Goal: Task Accomplishment & Management: Use online tool/utility

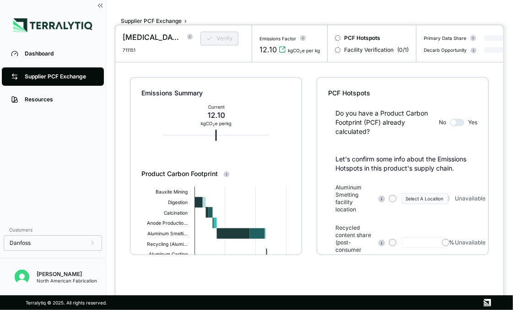
click at [54, 58] on div at bounding box center [256, 155] width 513 height 310
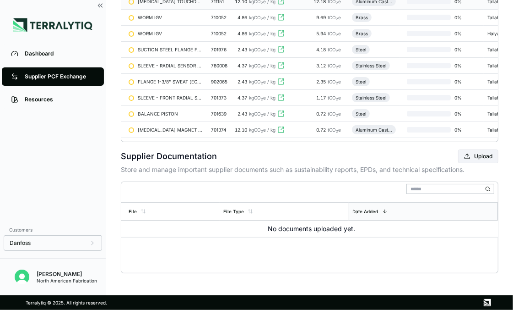
scroll to position [22, 0]
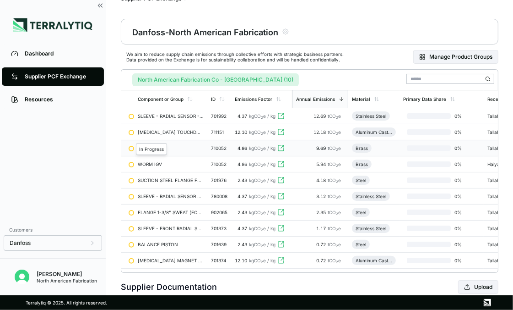
click at [130, 147] on div at bounding box center [131, 148] width 5 height 5
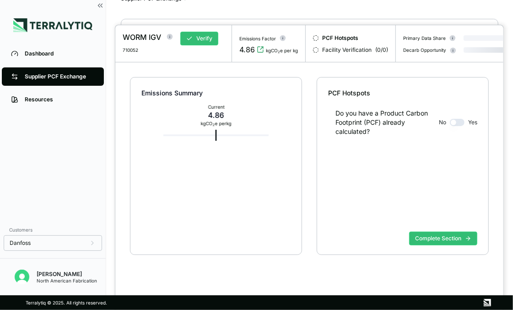
scroll to position [17, 0]
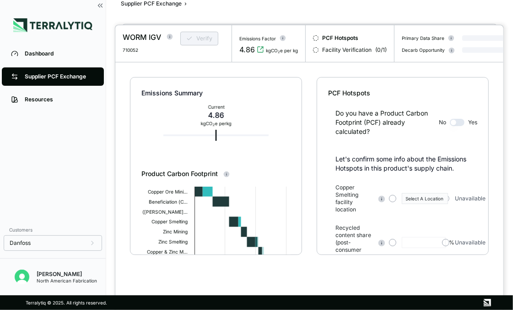
click at [158, 3] on div at bounding box center [256, 155] width 513 height 310
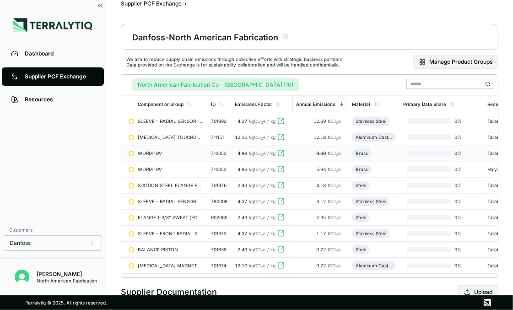
click at [436, 84] on input "text" at bounding box center [451, 84] width 88 height 10
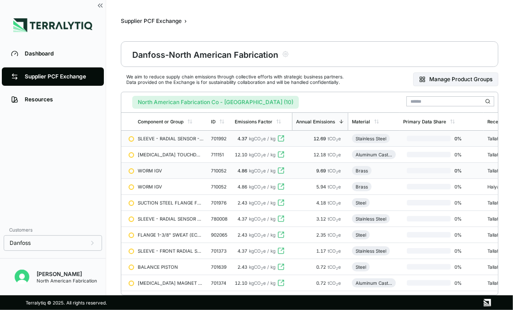
scroll to position [45, 0]
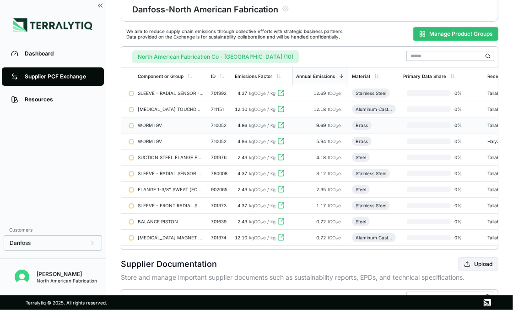
click at [443, 28] on button "Manage Product Groups" at bounding box center [456, 34] width 85 height 14
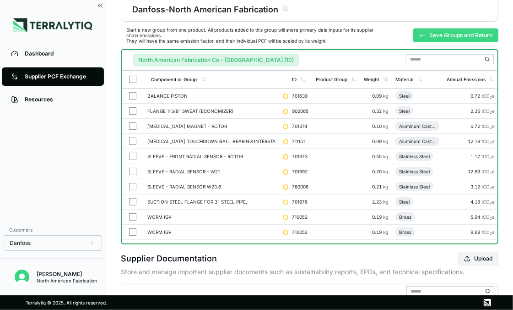
click at [457, 35] on button "Save Groups and Return" at bounding box center [456, 35] width 85 height 14
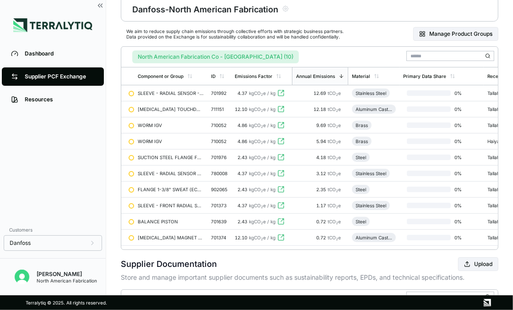
drag, startPoint x: 288, startPoint y: 54, endPoint x: 317, endPoint y: 54, distance: 29.3
click at [289, 54] on button "North American Fabrication Co - [GEOGRAPHIC_DATA] (10)" at bounding box center [215, 56] width 167 height 13
click at [430, 52] on input "text" at bounding box center [451, 56] width 88 height 10
click at [132, 92] on div at bounding box center [131, 93] width 5 height 5
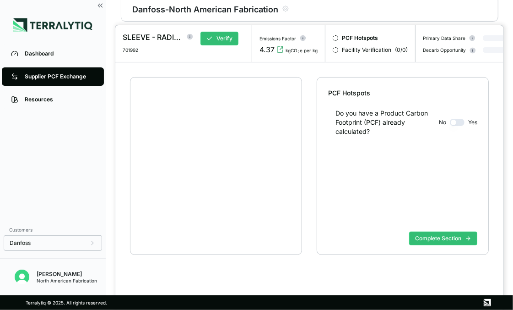
scroll to position [17, 0]
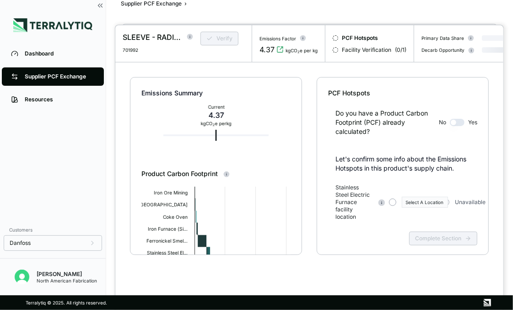
click at [133, 5] on div at bounding box center [256, 155] width 513 height 310
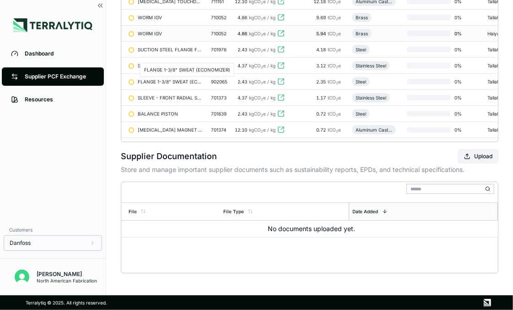
scroll to position [17, 0]
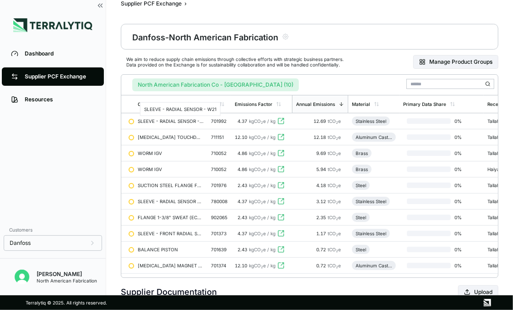
drag, startPoint x: 155, startPoint y: 118, endPoint x: 140, endPoint y: 81, distance: 40.5
click at [121, 81] on main "Supplier PCF Exchange › Danfoss - North American Fabrication We aim to reduce s…" at bounding box center [309, 147] width 407 height 295
click at [260, 84] on button "North American Fabrication Co - [GEOGRAPHIC_DATA] (10)" at bounding box center [215, 84] width 167 height 13
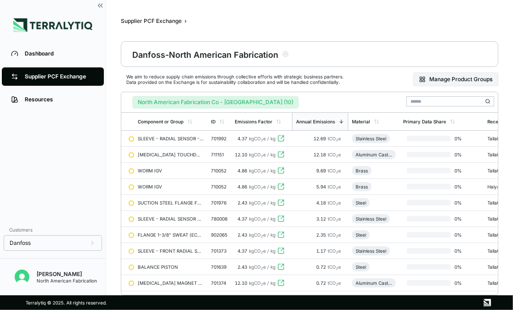
click at [62, 70] on link "Supplier PCF Exchange" at bounding box center [53, 76] width 102 height 18
click at [52, 57] on div "Dashboard" at bounding box center [60, 53] width 70 height 7
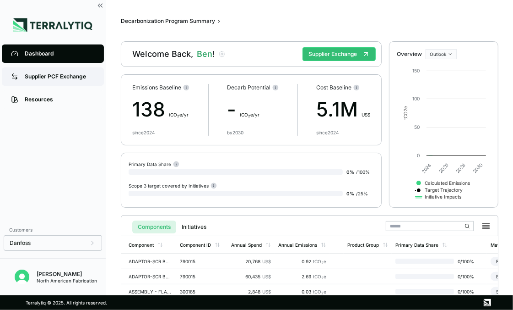
click at [48, 77] on div "Supplier PCF Exchange" at bounding box center [60, 76] width 70 height 7
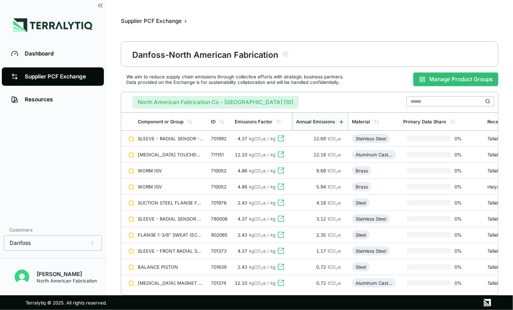
click at [432, 79] on button "Manage Product Groups" at bounding box center [456, 79] width 85 height 14
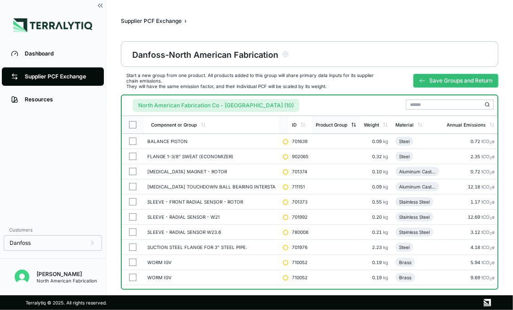
click at [351, 123] on icon at bounding box center [353, 124] width 5 height 5
click at [352, 124] on icon at bounding box center [354, 124] width 5 height 5
click at [332, 128] on div "Product Group" at bounding box center [336, 124] width 49 height 17
click at [334, 120] on div "Product Group" at bounding box center [336, 124] width 48 height 17
click at [430, 103] on input "text" at bounding box center [450, 104] width 88 height 10
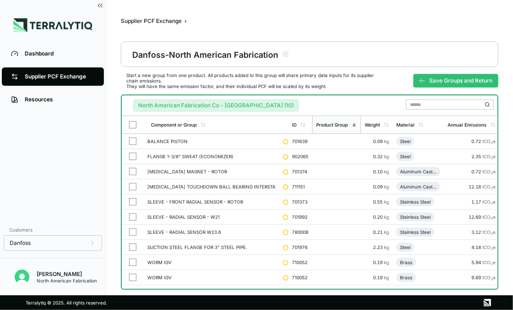
scroll to position [45, 0]
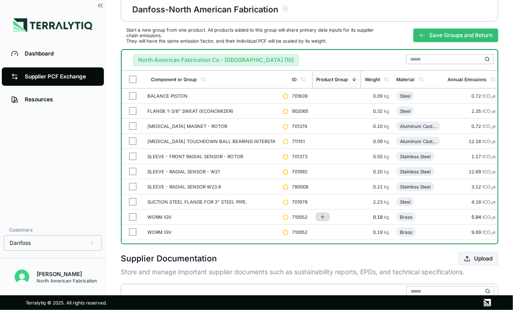
click at [320, 215] on icon "Add to group" at bounding box center [322, 216] width 5 height 5
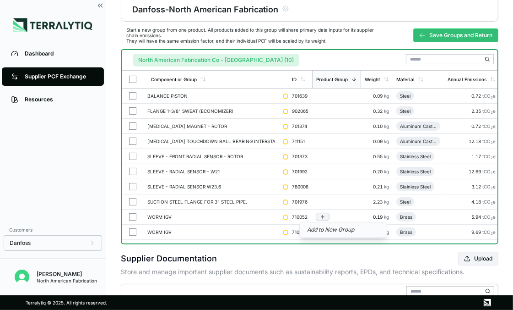
click at [318, 229] on button "Add to New Group" at bounding box center [343, 230] width 87 height 16
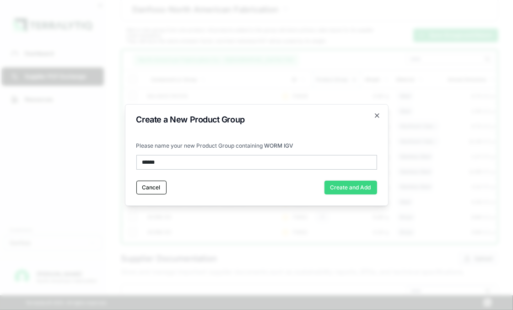
type input "******"
click at [334, 183] on button "Create and Add" at bounding box center [351, 187] width 53 height 14
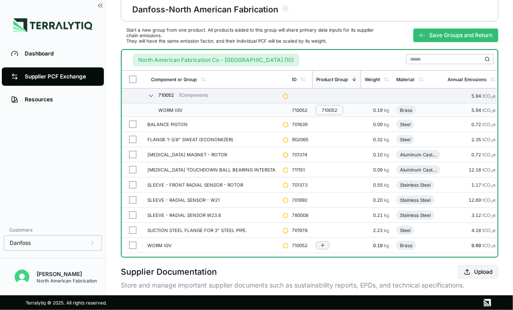
click at [132, 244] on button "button" at bounding box center [132, 244] width 7 height 7
click at [320, 242] on icon "Add to group" at bounding box center [322, 244] width 5 height 5
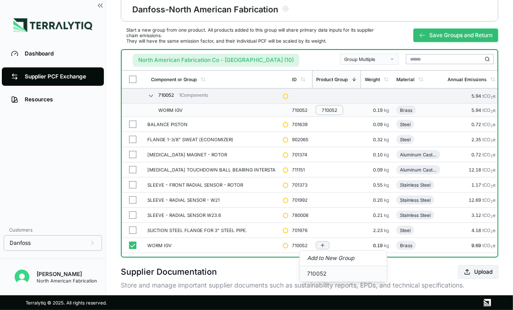
click at [316, 273] on button "710052" at bounding box center [343, 273] width 87 height 15
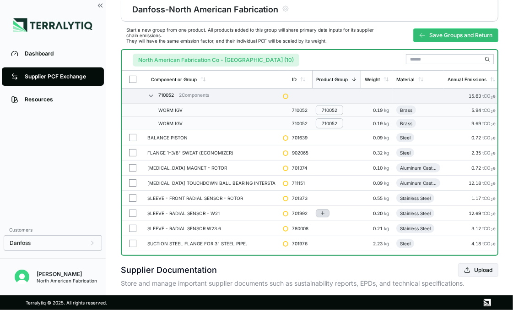
click at [320, 211] on icon "Add to group" at bounding box center [322, 212] width 5 height 5
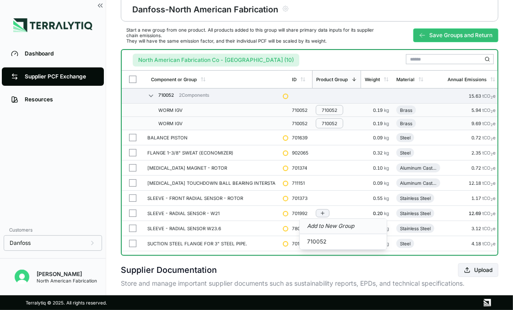
click at [323, 224] on button "Add to New Group" at bounding box center [343, 226] width 87 height 16
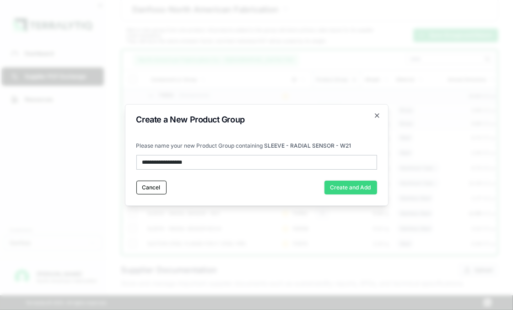
type input "**********"
click at [336, 185] on button "Create and Add" at bounding box center [351, 187] width 53 height 14
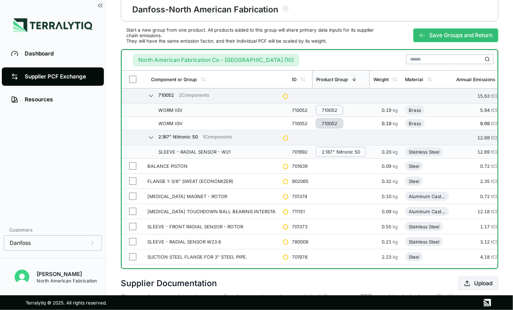
click at [317, 118] on button "710052" at bounding box center [329, 123] width 27 height 10
click at [316, 240] on button "Add to group" at bounding box center [323, 241] width 14 height 8
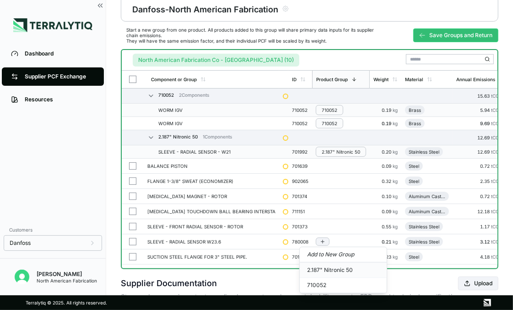
click at [333, 270] on button "2.187" Nitronic 50" at bounding box center [343, 269] width 87 height 15
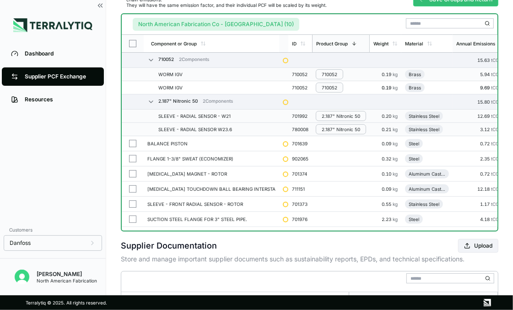
scroll to position [36, 0]
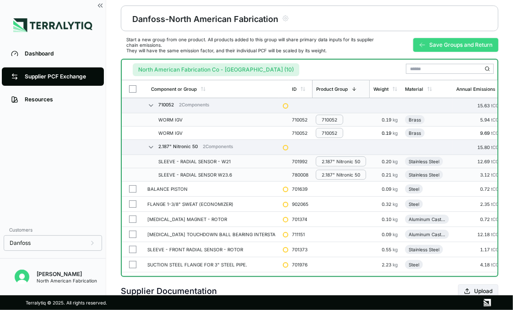
click at [451, 42] on button "Save Groups and Return" at bounding box center [456, 45] width 85 height 14
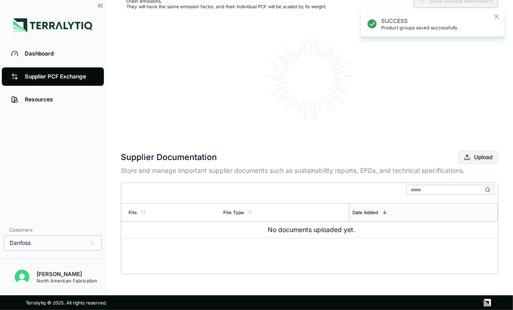
scroll to position [0, 0]
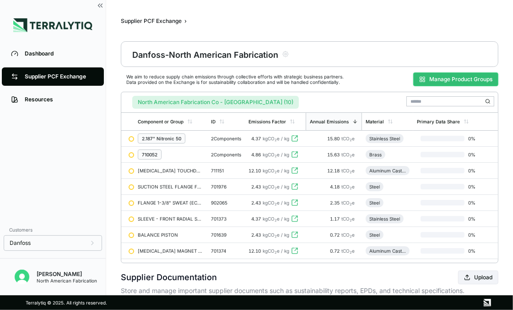
click at [443, 76] on button "Manage Product Groups" at bounding box center [456, 79] width 85 height 14
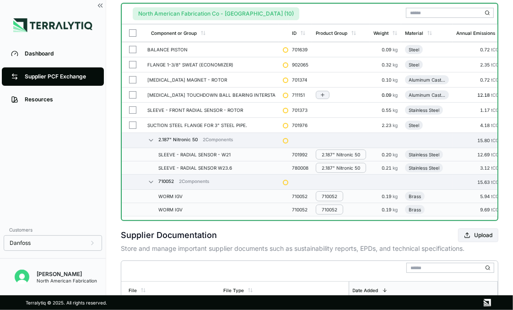
scroll to position [45, 0]
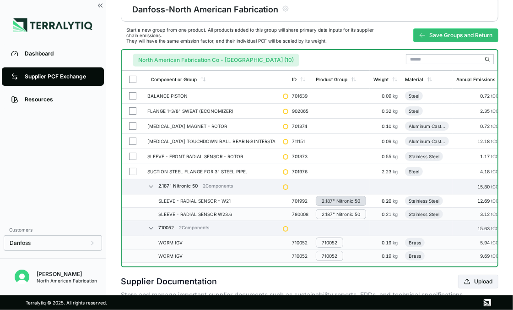
click at [322, 199] on div "2.187" Nitronic 50" at bounding box center [341, 200] width 38 height 5
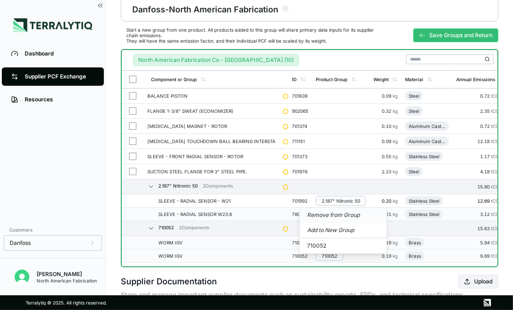
click at [333, 213] on button "Remove from Group" at bounding box center [343, 214] width 87 height 15
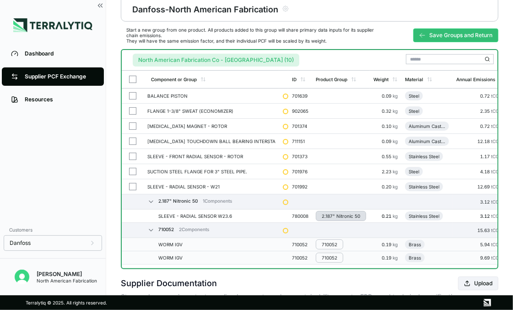
click at [322, 213] on div "2.187" Nitronic 50" at bounding box center [341, 215] width 38 height 5
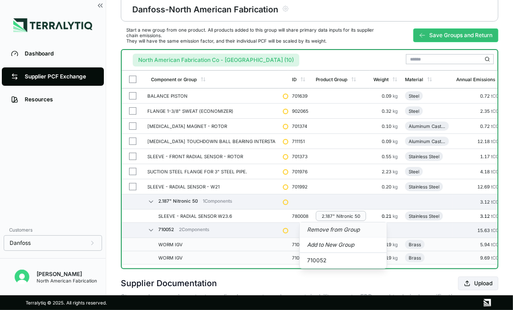
click at [328, 227] on button "Remove from Group" at bounding box center [343, 229] width 87 height 15
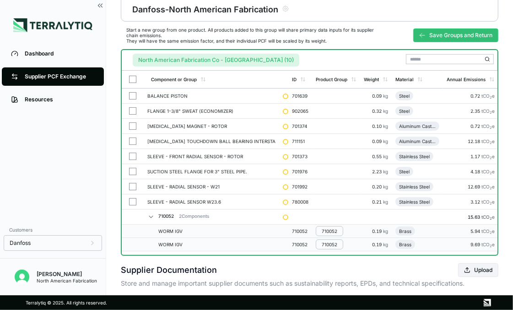
click at [321, 212] on td at bounding box center [336, 216] width 48 height 15
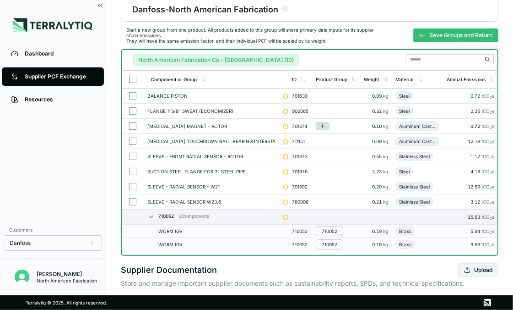
click at [320, 123] on icon "Add to group" at bounding box center [322, 125] width 5 height 5
click at [36, 154] on div "Dashboard Supplier PCF Exchange Resources" at bounding box center [53, 131] width 106 height 178
click at [442, 39] on button "Save Groups and Return" at bounding box center [456, 35] width 85 height 14
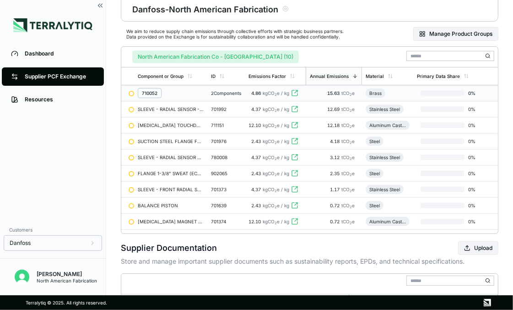
click at [169, 88] on div "710052" at bounding box center [171, 93] width 66 height 10
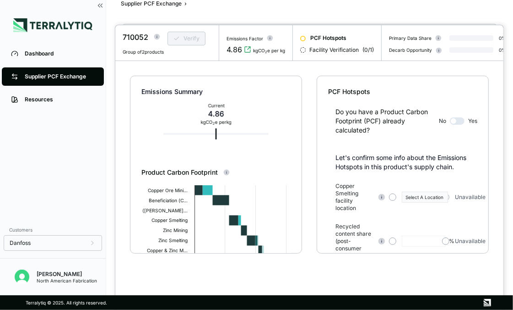
click at [145, 5] on div at bounding box center [256, 155] width 513 height 310
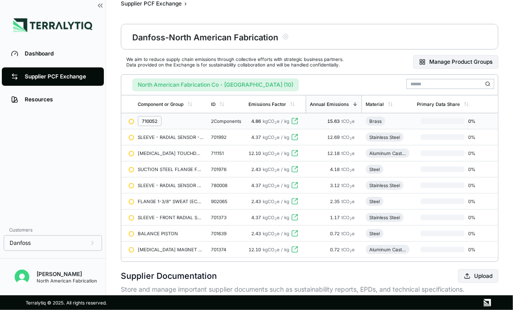
click at [153, 122] on div "710052" at bounding box center [150, 120] width 16 height 5
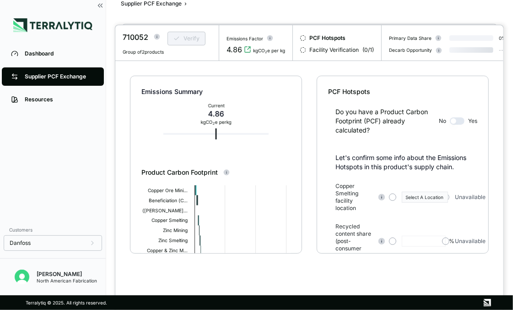
click at [182, 2] on div at bounding box center [256, 155] width 513 height 310
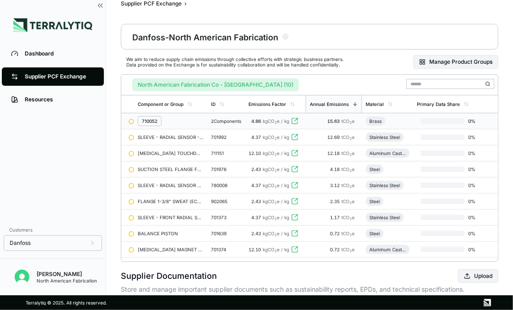
click at [194, 116] on div "710052" at bounding box center [171, 121] width 66 height 10
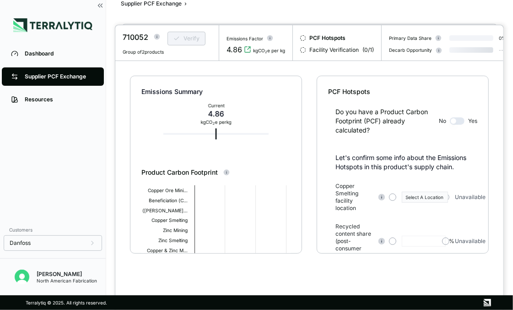
drag, startPoint x: 177, startPoint y: 1, endPoint x: 189, endPoint y: 15, distance: 18.5
click at [176, 1] on div at bounding box center [256, 155] width 513 height 310
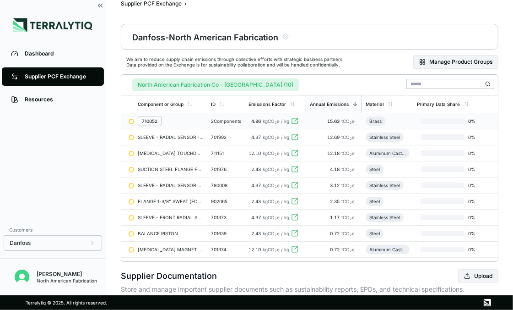
click at [237, 120] on div "2 Components" at bounding box center [226, 120] width 30 height 5
click at [237, 309] on div at bounding box center [256, 310] width 513 height 0
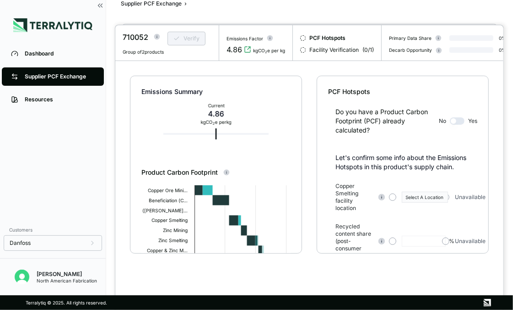
click at [470, 201] on span "Unavailable" at bounding box center [470, 196] width 31 height 7
click at [158, 3] on div at bounding box center [256, 155] width 513 height 310
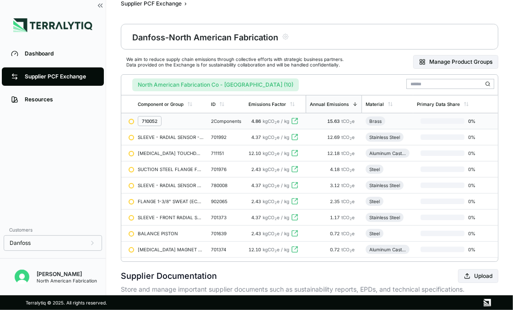
click at [346, 283] on div "Supplier Documentation Upload" at bounding box center [310, 276] width 378 height 14
click at [181, 234] on div "BALANCE PISTON" at bounding box center [171, 232] width 66 height 5
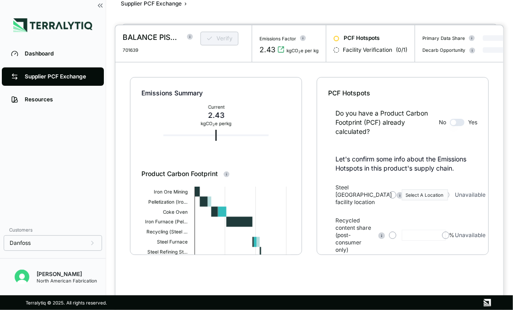
click at [465, 198] on span "Unavailable" at bounding box center [470, 194] width 31 height 7
click at [394, 198] on button "button" at bounding box center [392, 194] width 7 height 7
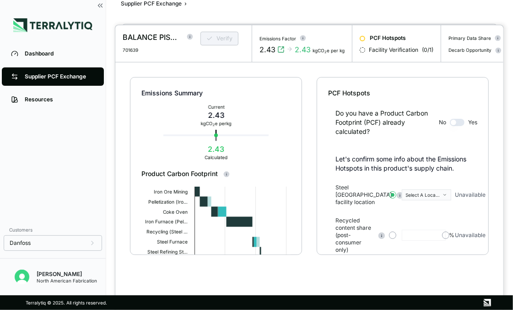
click at [394, 196] on span "button" at bounding box center [393, 195] width 4 height 4
click at [397, 198] on circle at bounding box center [400, 194] width 6 height 6
click at [395, 198] on button "button" at bounding box center [392, 194] width 7 height 7
click at [431, 197] on div "Select A Location" at bounding box center [423, 194] width 35 height 5
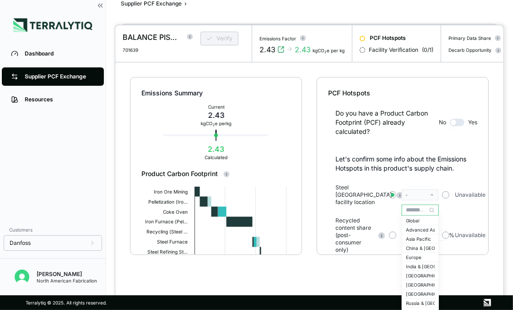
click at [472, 198] on span "Unavailable" at bounding box center [470, 194] width 31 height 7
click at [454, 198] on div "Unavailable" at bounding box center [463, 194] width 43 height 7
click at [445, 198] on button "button" at bounding box center [445, 194] width 7 height 7
click at [377, 168] on p "Let's confirm some info about the Emissions Hotspots in this product's supply c…" at bounding box center [407, 163] width 142 height 18
drag, startPoint x: 377, startPoint y: 168, endPoint x: 304, endPoint y: 173, distance: 73.4
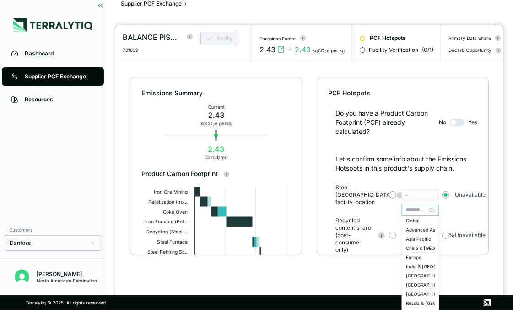
click at [304, 173] on div "Emissions Summary Current 2.43 kg CO 2 e per kg 2.43 Calculated Product Carbon …" at bounding box center [309, 178] width 388 height 233
drag, startPoint x: 336, startPoint y: 111, endPoint x: 316, endPoint y: 102, distance: 22.1
click at [329, 107] on div "Do you have a Product Carbon Footprint (PCF) already calculated? No Yes" at bounding box center [402, 117] width 149 height 38
click at [272, 73] on div "Emissions Summary Current 2.43 kg CO 2 e per kg 2.43 Calculated Product Carbon …" at bounding box center [309, 178] width 388 height 233
click at [296, 271] on div "Emissions Summary Current 2.43 kg CO 2 e per kg 2.43 Calculated Product Carbon …" at bounding box center [309, 178] width 388 height 233
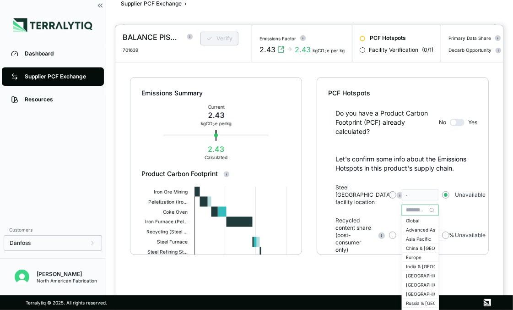
click at [330, 201] on div "Let's confirm some info about the Emissions Hotspots in this product's supply c…" at bounding box center [402, 223] width 149 height 139
click at [13, 48] on div at bounding box center [256, 155] width 513 height 310
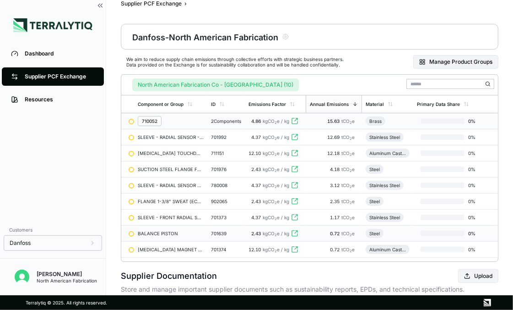
click at [31, 76] on div "Supplier PCF Exchange" at bounding box center [60, 76] width 70 height 7
click at [183, 235] on div "BALANCE PISTON" at bounding box center [171, 232] width 66 height 5
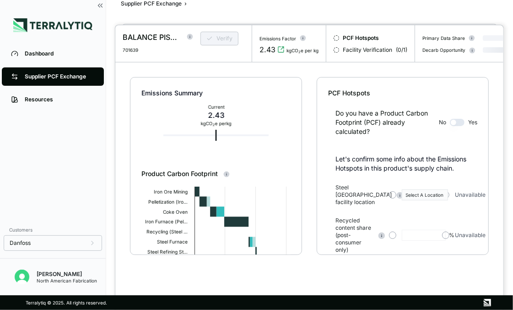
scroll to position [74, 0]
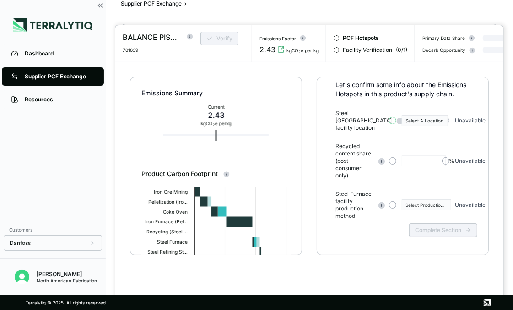
click at [390, 122] on button "button" at bounding box center [392, 120] width 7 height 7
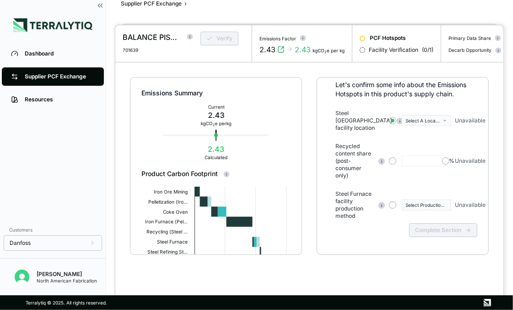
click at [436, 123] on div "Select A Location" at bounding box center [423, 120] width 35 height 5
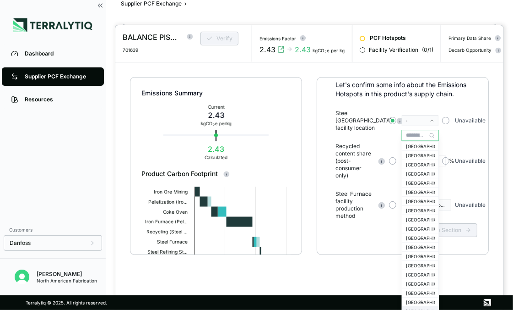
scroll to position [595, 0]
click at [425, 246] on div "United States Of America" at bounding box center [420, 246] width 29 height 5
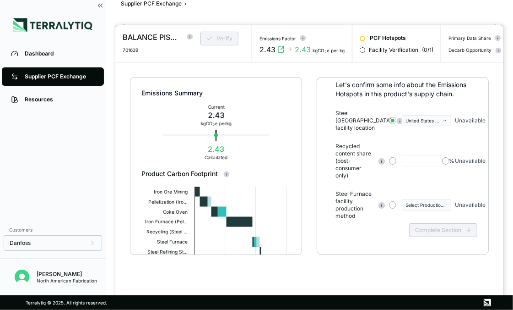
click at [465, 139] on div "Steel Furnace facility location [GEOGRAPHIC_DATA] Unavailable Recycled content …" at bounding box center [407, 164] width 142 height 110
click at [393, 208] on button "button" at bounding box center [392, 204] width 7 height 7
click at [422, 207] on div "Select Production Method" at bounding box center [423, 204] width 35 height 5
click at [423, 206] on div "-" at bounding box center [417, 204] width 22 height 5
click at [397, 210] on div "Select Production Method" at bounding box center [413, 204] width 49 height 11
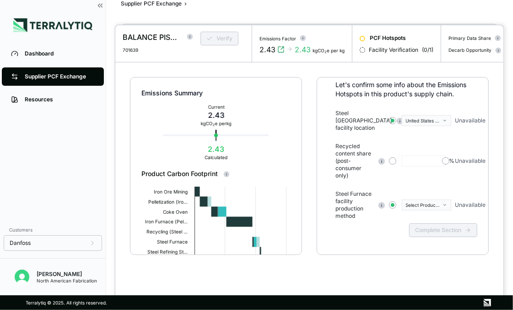
click at [462, 208] on span "Unavailable" at bounding box center [470, 204] width 31 height 7
click at [457, 207] on span "Unavailable" at bounding box center [470, 204] width 31 height 7
drag, startPoint x: 387, startPoint y: 202, endPoint x: 399, endPoint y: 172, distance: 32.4
click at [387, 201] on div "Steel Furnace facility production method Select Production Method Unavailable" at bounding box center [407, 204] width 142 height 29
click at [390, 164] on button "button" at bounding box center [392, 160] width 7 height 7
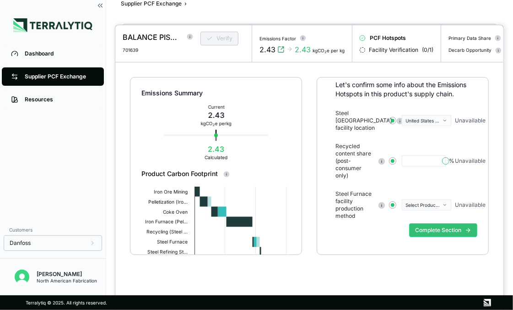
click at [447, 164] on button "button" at bounding box center [445, 160] width 7 height 7
click at [446, 207] on icon "button" at bounding box center [445, 204] width 5 height 5
click at [446, 208] on button "button" at bounding box center [445, 204] width 7 height 7
click at [446, 192] on div "Steel Furnace facility location [GEOGRAPHIC_DATA] Unavailable Recycled content …" at bounding box center [407, 164] width 142 height 110
drag, startPoint x: 413, startPoint y: 151, endPoint x: 385, endPoint y: 150, distance: 27.9
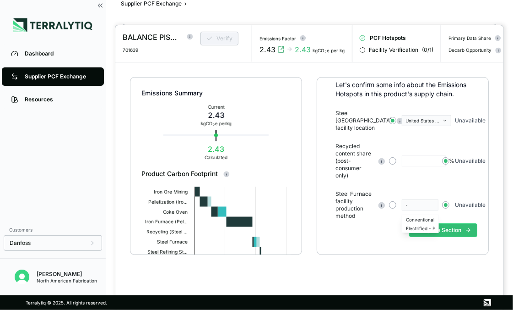
click at [413, 150] on div "Recycled content share (post-consumer only) % Unavailable" at bounding box center [407, 160] width 142 height 37
click at [430, 158] on div "Recycled content share (post-consumer only) % Unavailable" at bounding box center [407, 160] width 142 height 37
click at [392, 164] on button "button" at bounding box center [392, 160] width 7 height 7
click at [421, 162] on input "text" at bounding box center [424, 160] width 44 height 11
click at [419, 142] on div "Steel Furnace facility location [GEOGRAPHIC_DATA] Unavailable Recycled content …" at bounding box center [407, 164] width 142 height 110
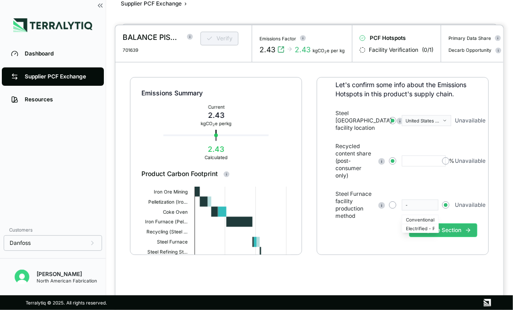
click at [416, 163] on input "text" at bounding box center [424, 160] width 44 height 11
type input "**"
click at [494, 192] on div "Emissions Summary Current 2.43 kg CO 2 e per kg 2.43 Calculated Product Carbon …" at bounding box center [309, 178] width 388 height 233
click at [294, 153] on div "Emissions Summary Current 2.43 kg CO 2 e per kg 2.43 Calculated Product Carbon …" at bounding box center [216, 166] width 172 height 178
click at [227, 4] on div at bounding box center [256, 155] width 513 height 310
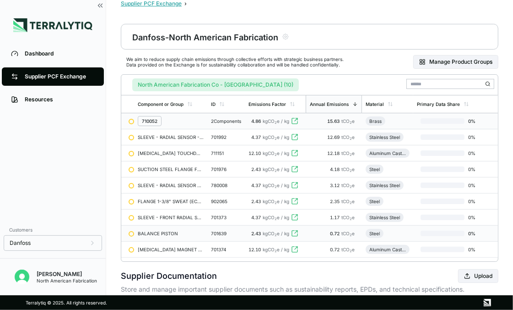
click at [152, 4] on button "Supplier PCF Exchange" at bounding box center [151, 3] width 61 height 7
click at [127, 4] on button "Supplier PCF Exchange" at bounding box center [151, 3] width 61 height 7
click at [101, 5] on icon at bounding box center [102, 6] width 2 height 4
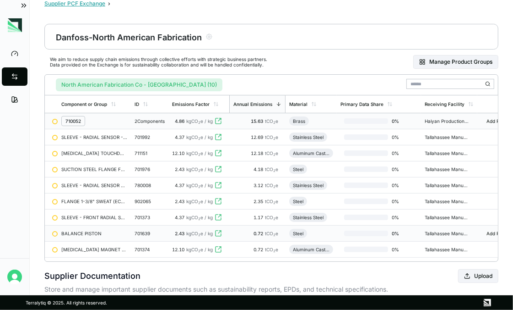
click at [82, 6] on button "Supplier PCF Exchange" at bounding box center [74, 3] width 61 height 7
click at [9, 54] on span at bounding box center [14, 54] width 11 height 16
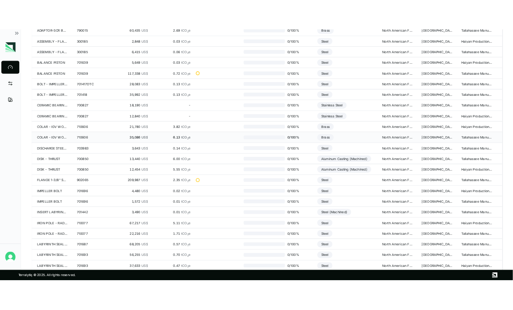
scroll to position [292, 0]
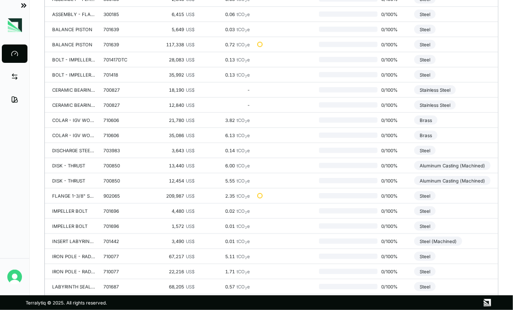
click at [22, 4] on icon at bounding box center [23, 6] width 2 height 4
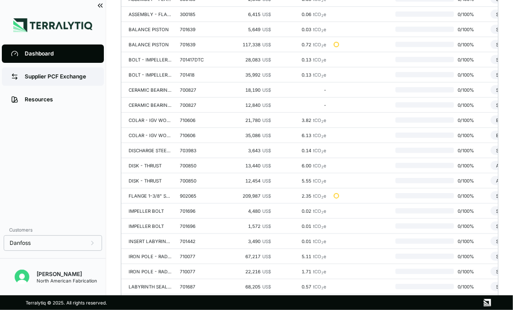
click at [44, 77] on div "Supplier PCF Exchange" at bounding box center [60, 76] width 70 height 7
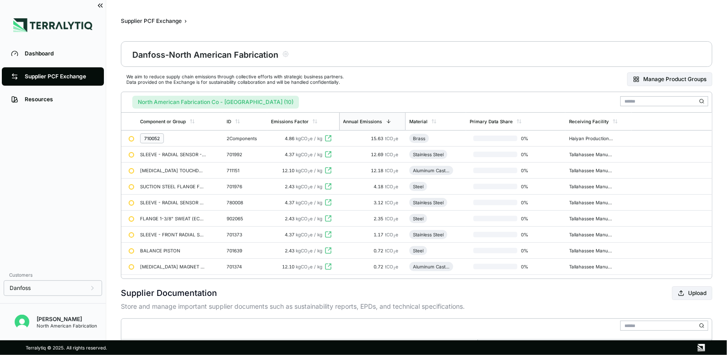
drag, startPoint x: 664, startPoint y: 8, endPoint x: 663, endPoint y: 2, distance: 5.7
click at [513, 6] on main "Supplier PCF Exchange › Danfoss - North American Fabrication We aim to reduce s…" at bounding box center [416, 170] width 621 height 340
